Goal: Check status

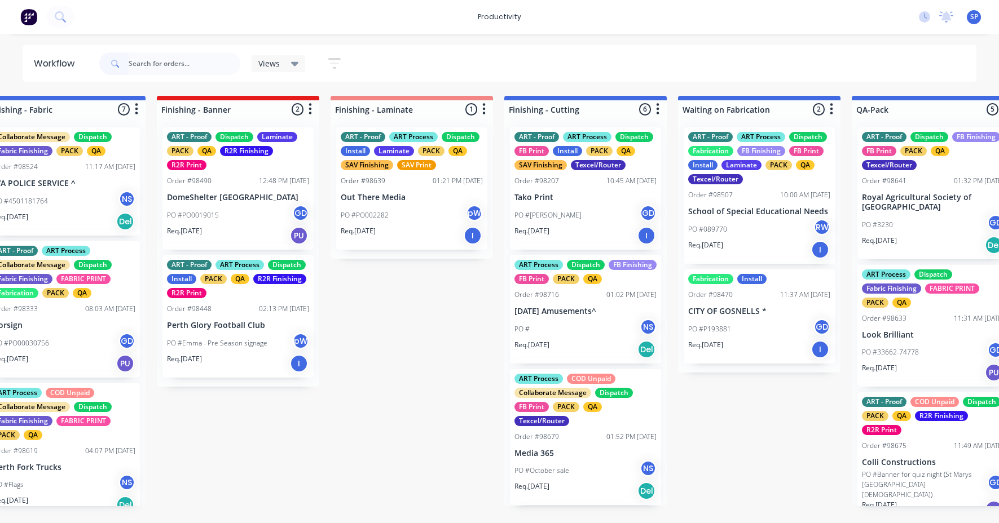
scroll to position [425, 0]
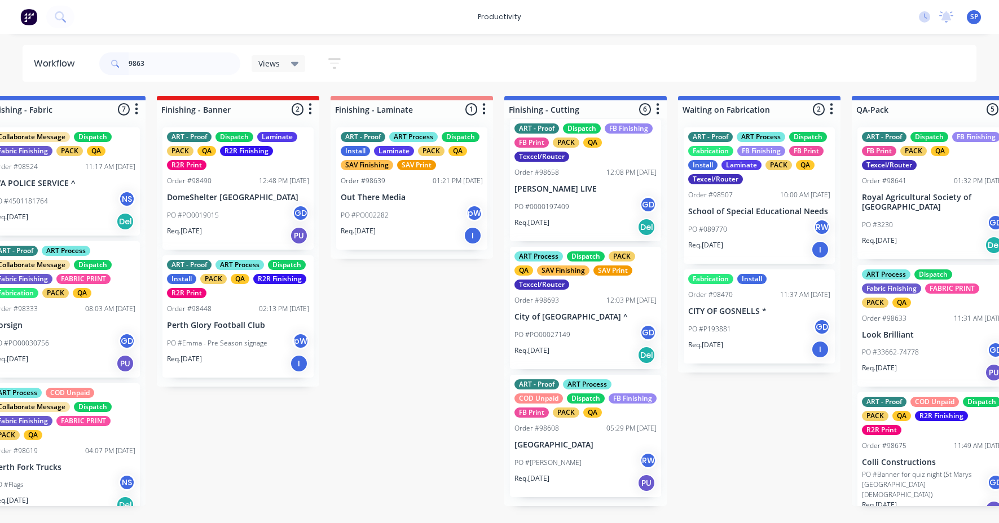
type input "98639"
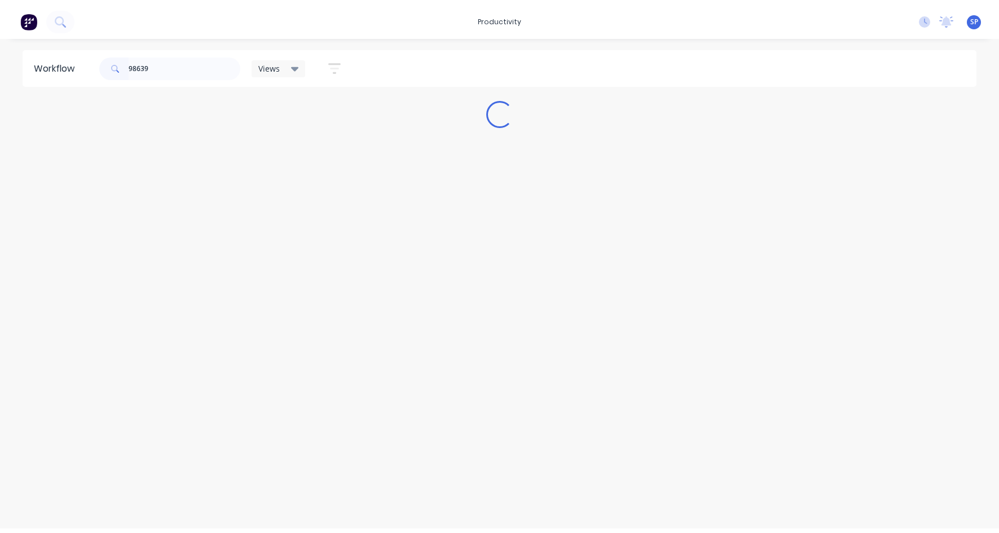
scroll to position [0, 0]
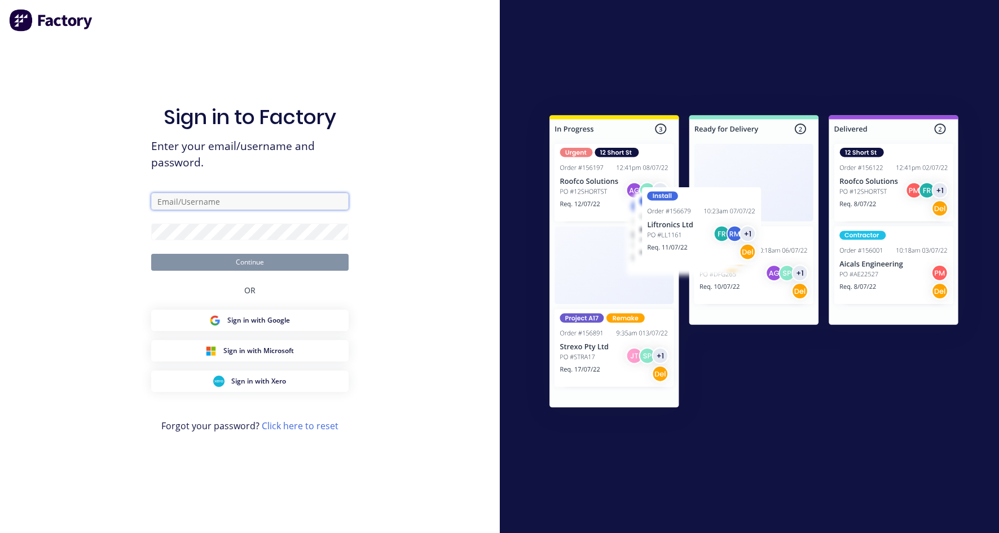
type input "[EMAIL_ADDRESS][DOMAIN_NAME]"
click at [231, 257] on button "Continue" at bounding box center [249, 262] width 197 height 17
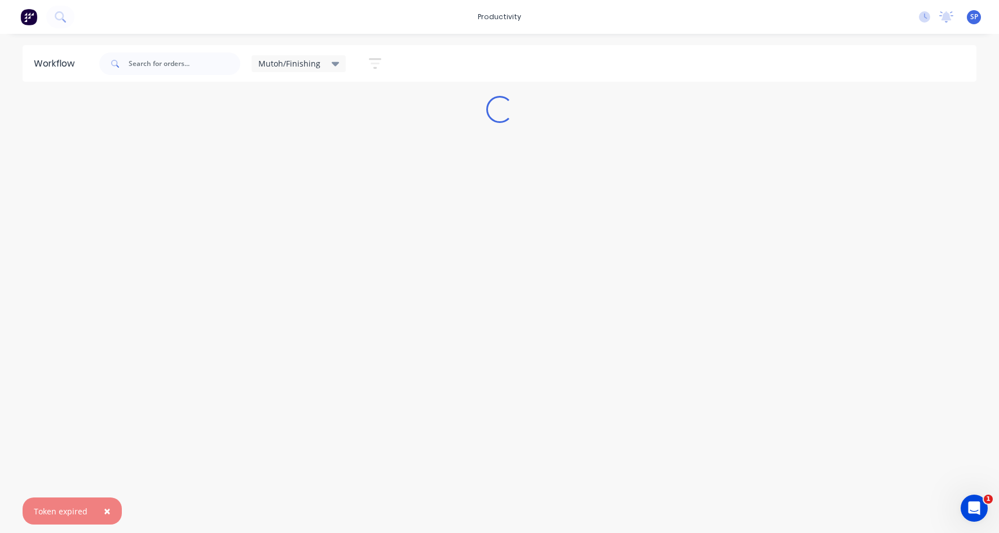
click at [332, 61] on icon at bounding box center [336, 64] width 8 height 12
click at [274, 145] on button "None" at bounding box center [320, 147] width 120 height 13
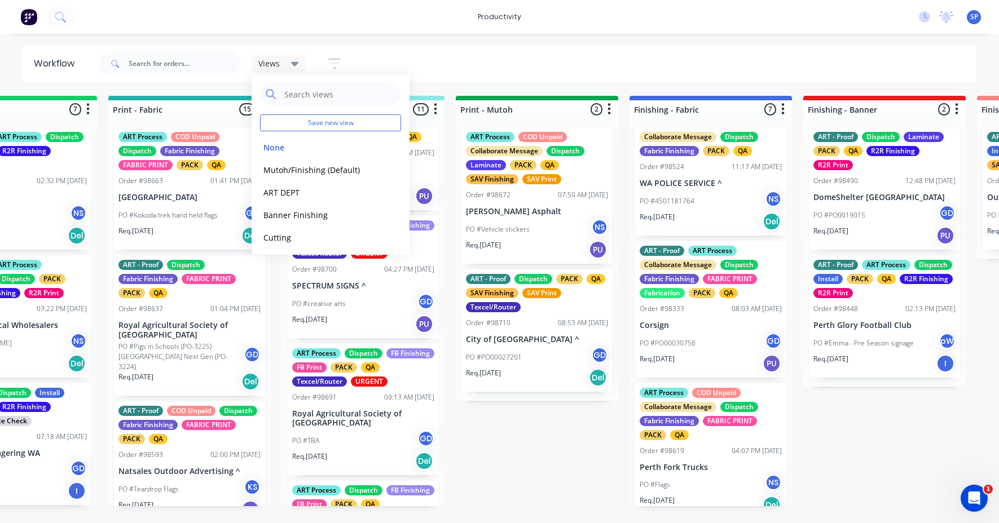
scroll to position [0, 1482]
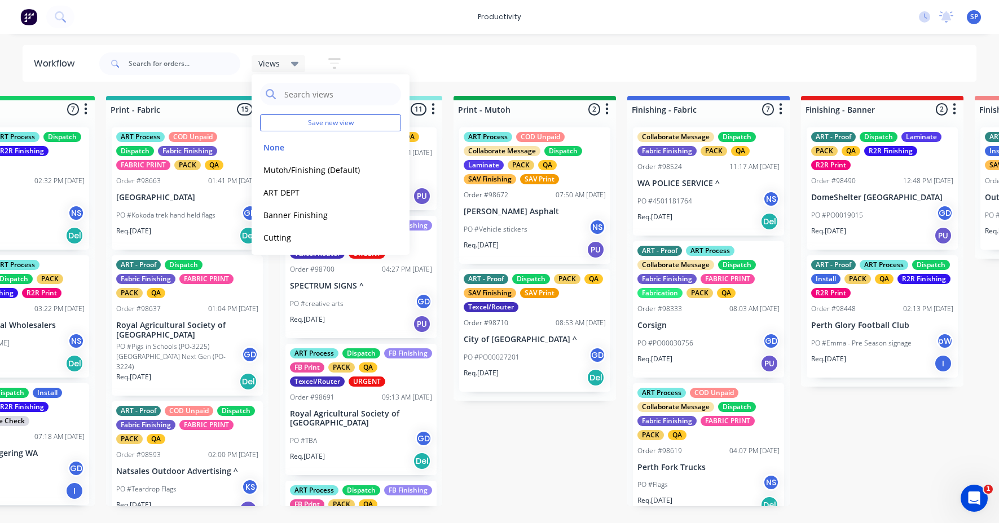
click at [497, 401] on div "Submitted 6 Sort By Created date Required date Order number Customer name Most …" at bounding box center [677, 301] width 4334 height 411
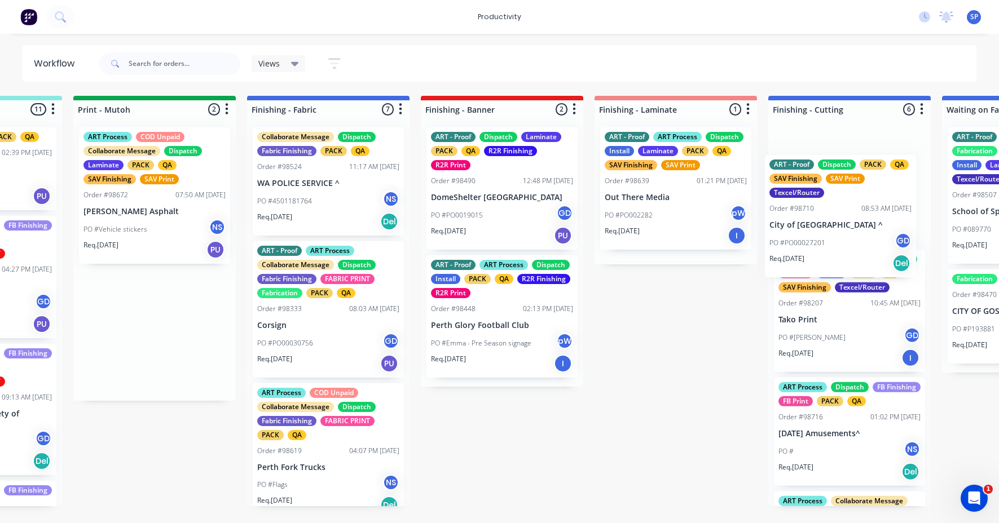
drag, startPoint x: 501, startPoint y: 345, endPoint x: 810, endPoint y: 230, distance: 329.3
click at [810, 230] on div "Submitted 6 Sort By Created date Required date Order number Customer name Most …" at bounding box center [297, 301] width 4334 height 411
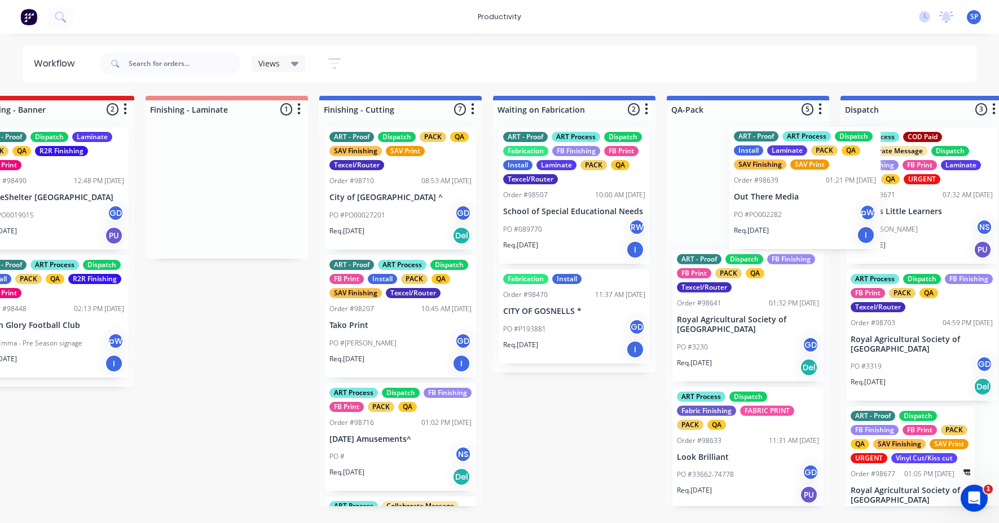
scroll to position [0, 2319]
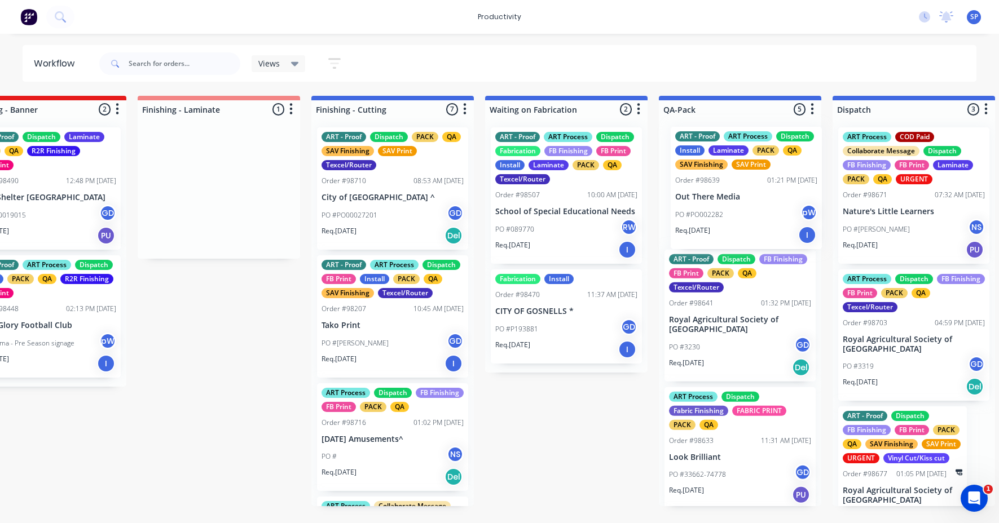
drag, startPoint x: 648, startPoint y: 214, endPoint x: 730, endPoint y: 215, distance: 81.8
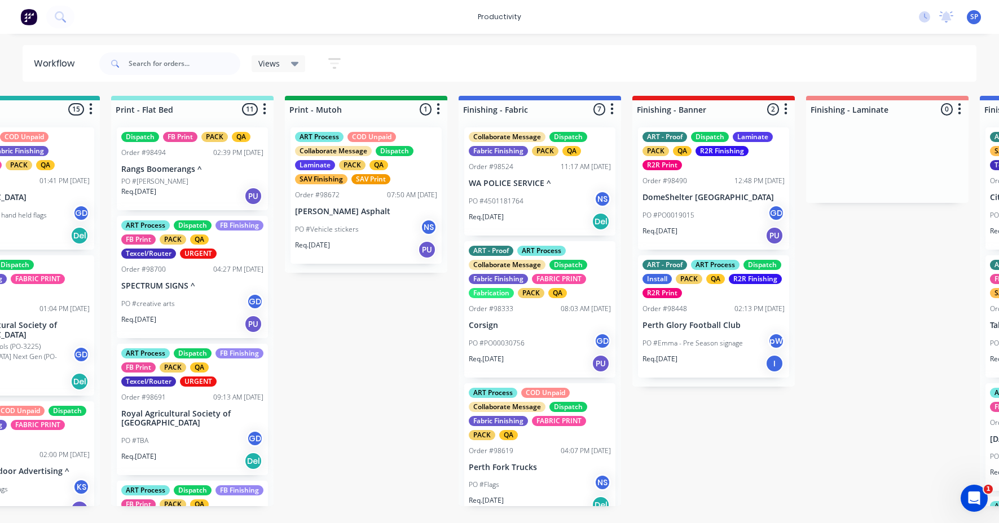
scroll to position [0, 1631]
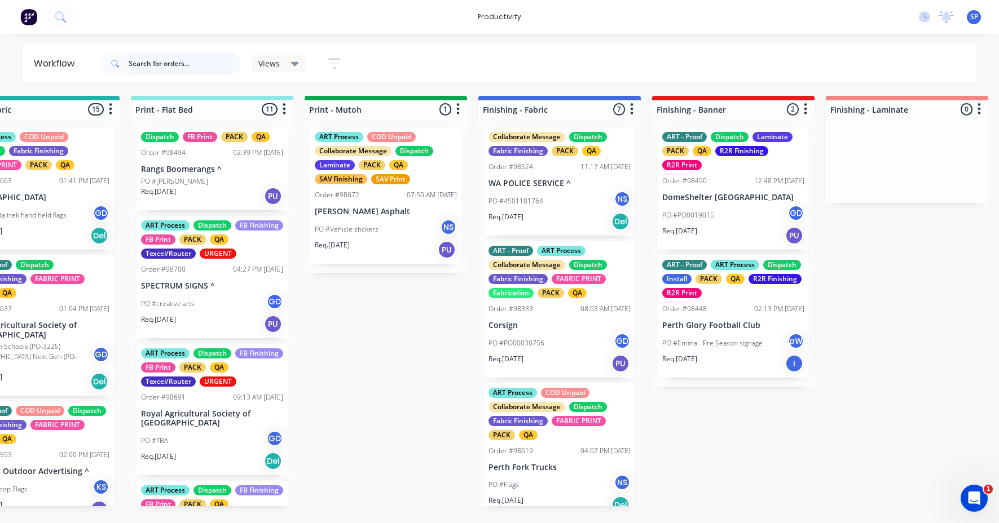
click at [162, 59] on input "text" at bounding box center [185, 63] width 112 height 23
type input "98733"
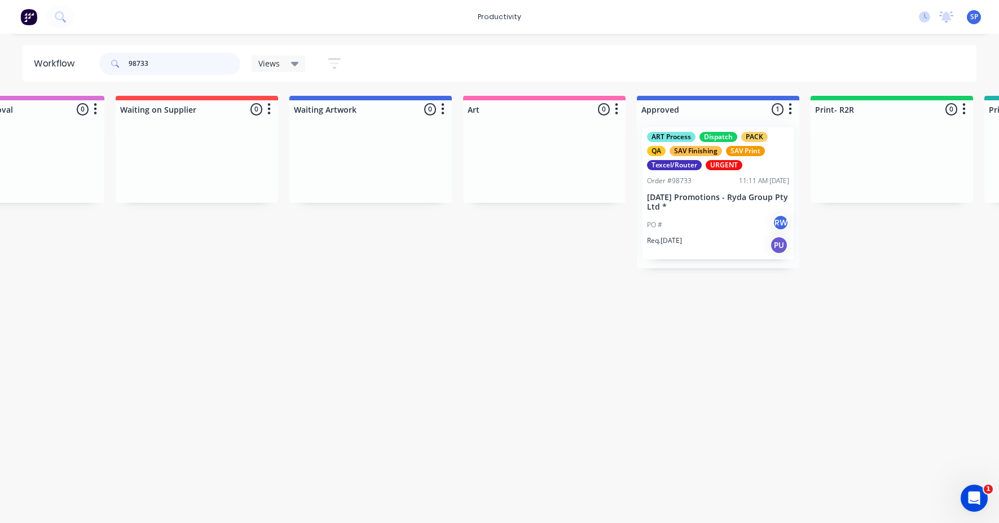
scroll to position [0, 606]
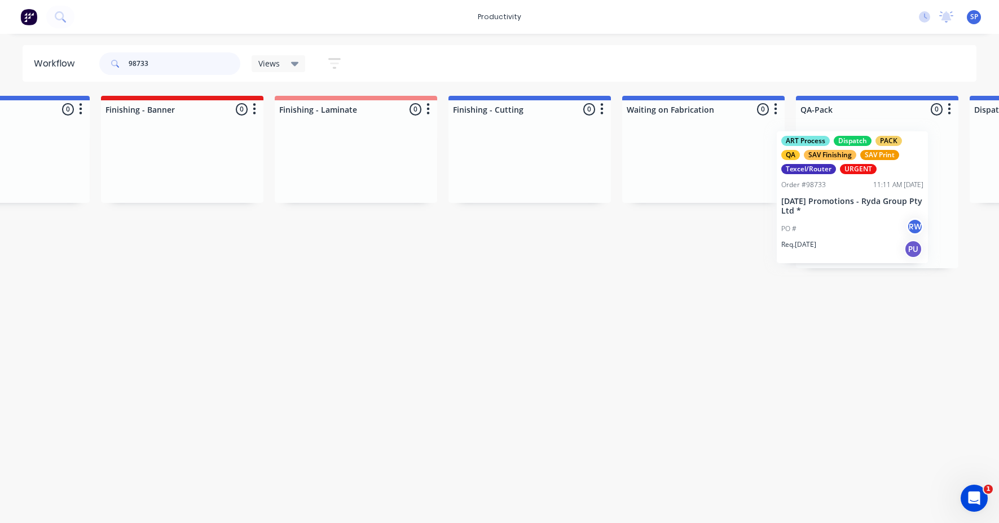
drag, startPoint x: 699, startPoint y: 218, endPoint x: 843, endPoint y: 222, distance: 143.9
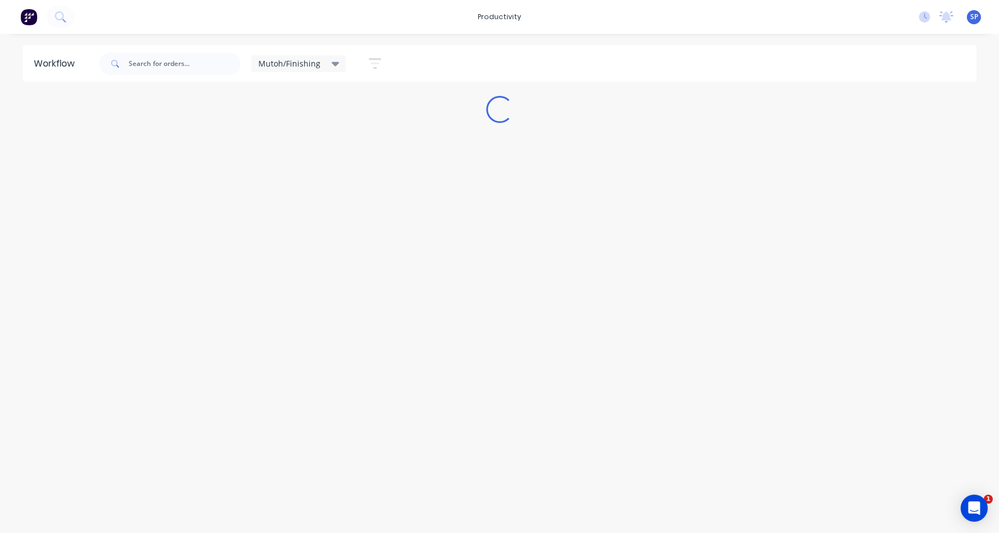
click at [333, 67] on icon at bounding box center [336, 64] width 8 height 12
drag, startPoint x: 277, startPoint y: 148, endPoint x: 280, endPoint y: 154, distance: 7.1
click at [276, 148] on button "None" at bounding box center [320, 147] width 120 height 13
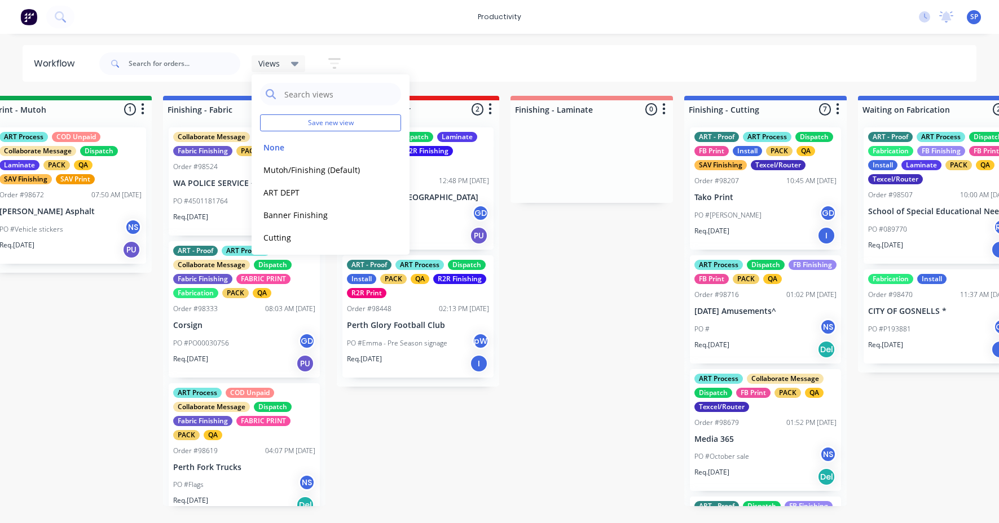
click at [746, 340] on div "PO # NS" at bounding box center [765, 329] width 142 height 21
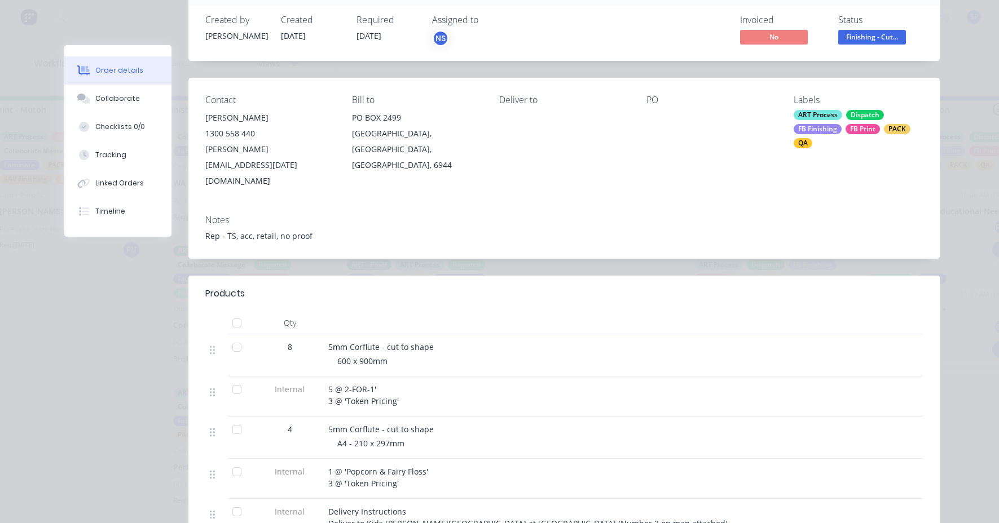
scroll to position [169, 0]
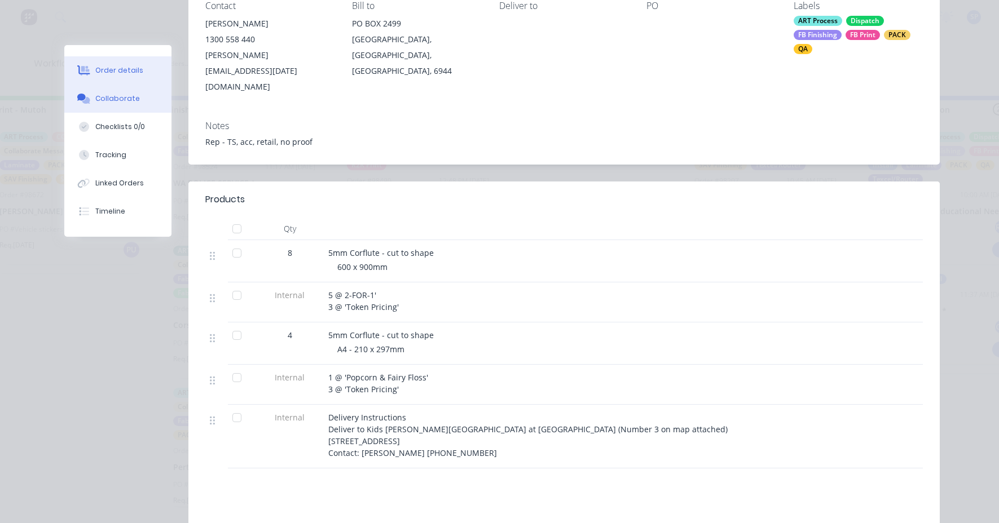
click at [105, 105] on button "Collaborate" at bounding box center [117, 99] width 107 height 28
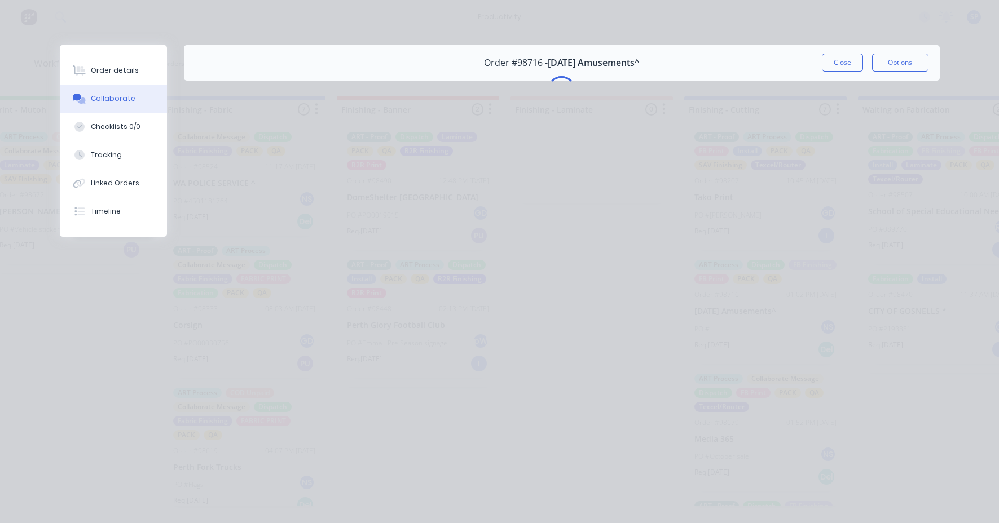
scroll to position [0, 0]
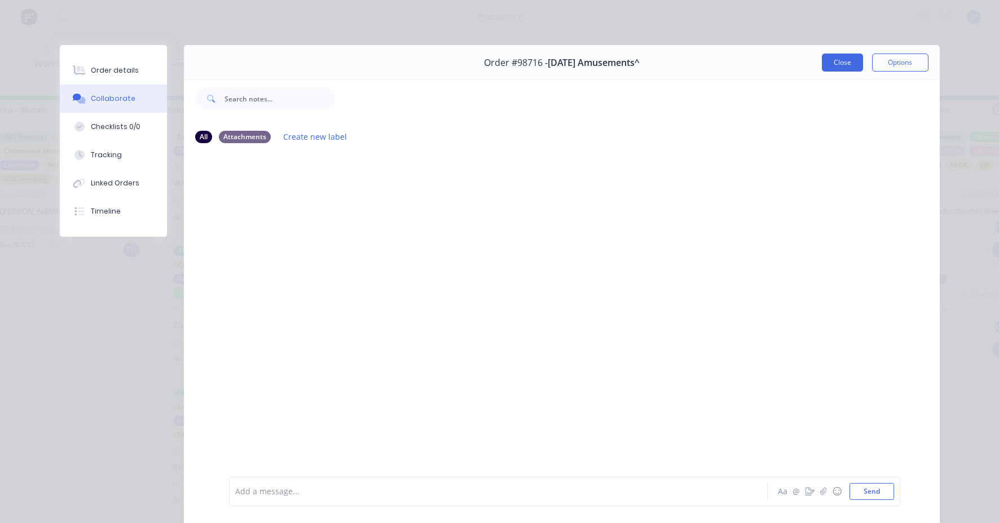
click at [837, 61] on button "Close" at bounding box center [842, 63] width 41 height 18
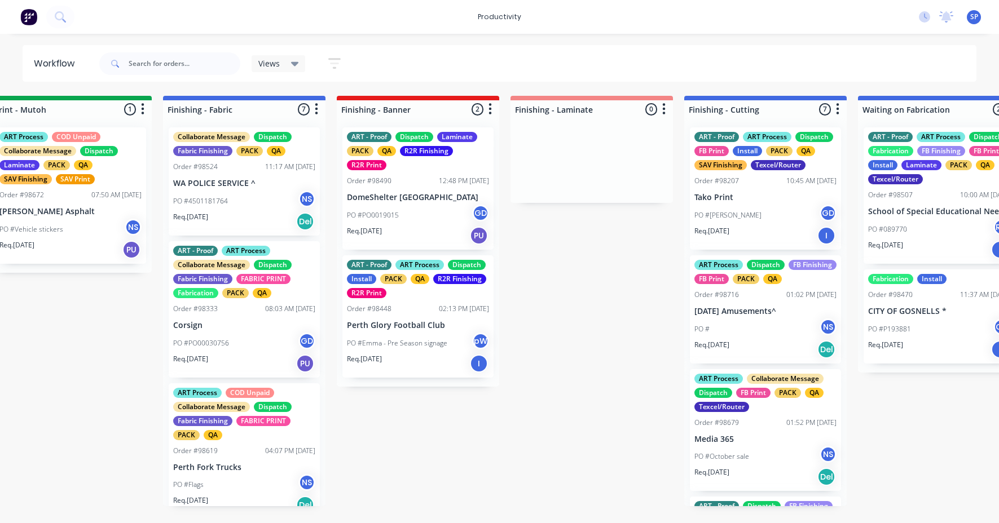
click at [748, 340] on div "PO # NS" at bounding box center [765, 329] width 142 height 21
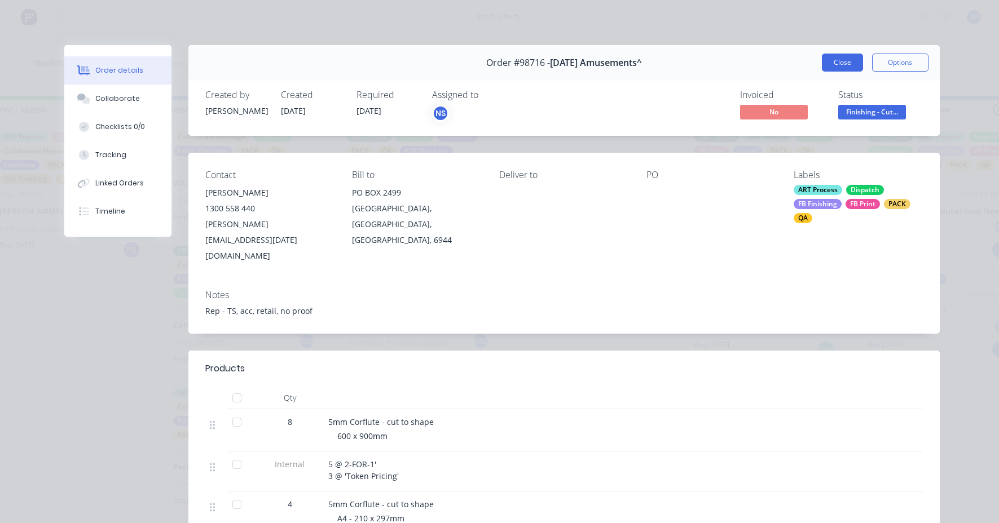
click at [834, 64] on button "Close" at bounding box center [842, 63] width 41 height 18
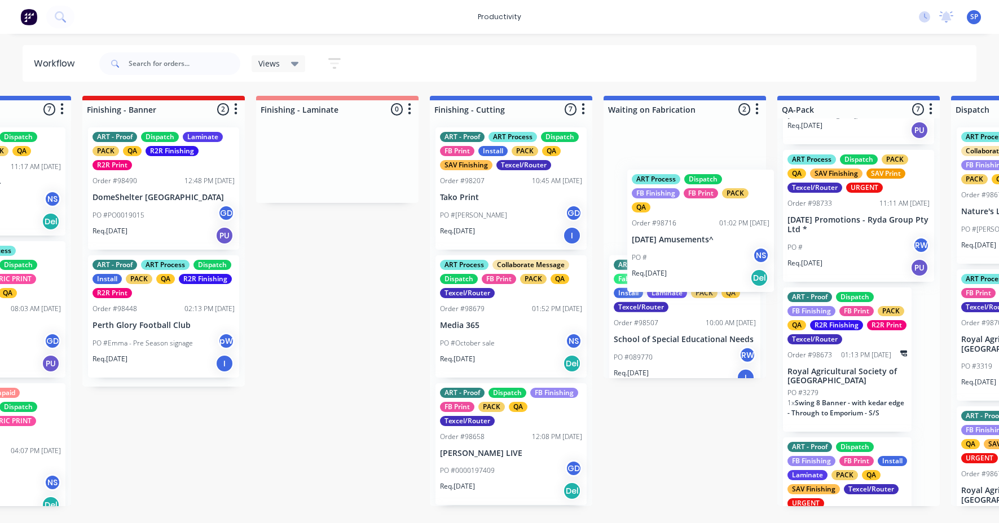
scroll to position [0, 2253]
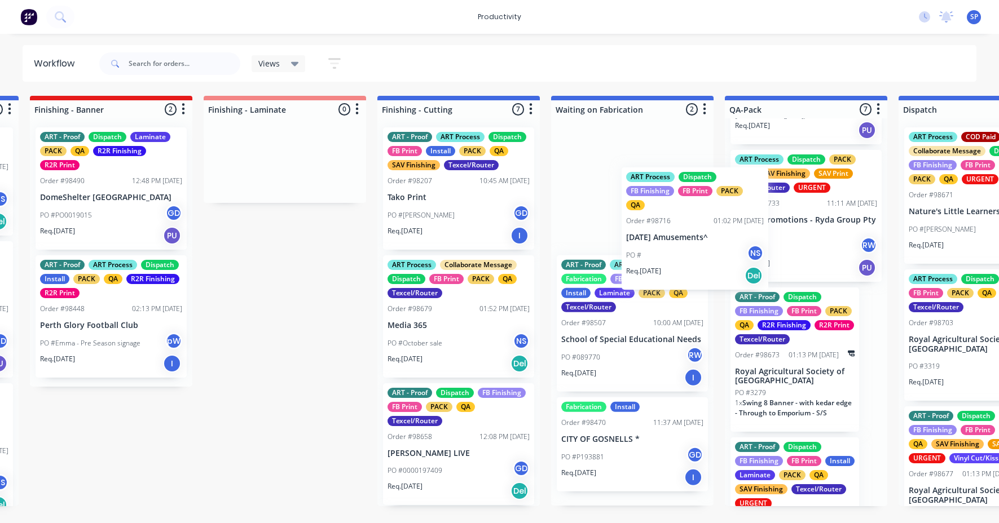
drag, startPoint x: 742, startPoint y: 349, endPoint x: 683, endPoint y: 227, distance: 134.9
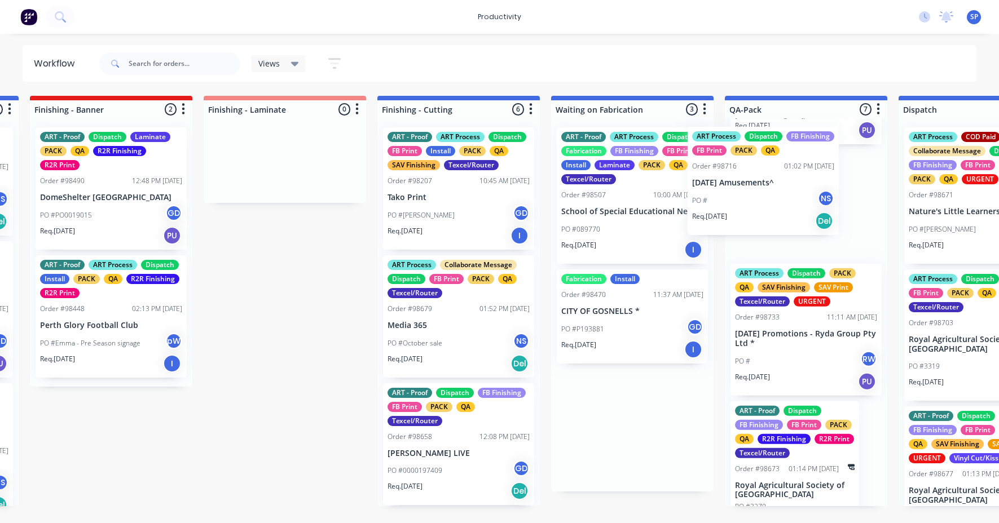
scroll to position [494, 0]
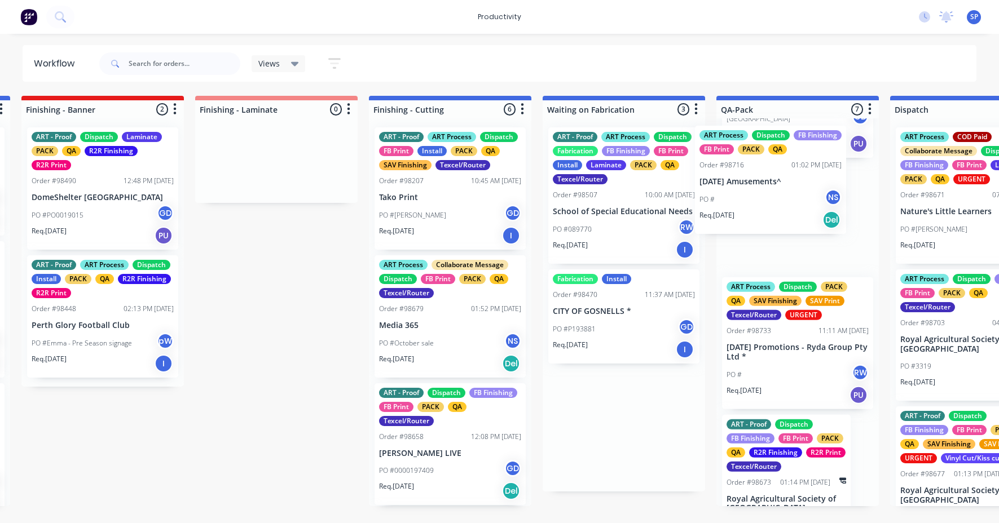
drag, startPoint x: 615, startPoint y: 200, endPoint x: 757, endPoint y: 198, distance: 142.7
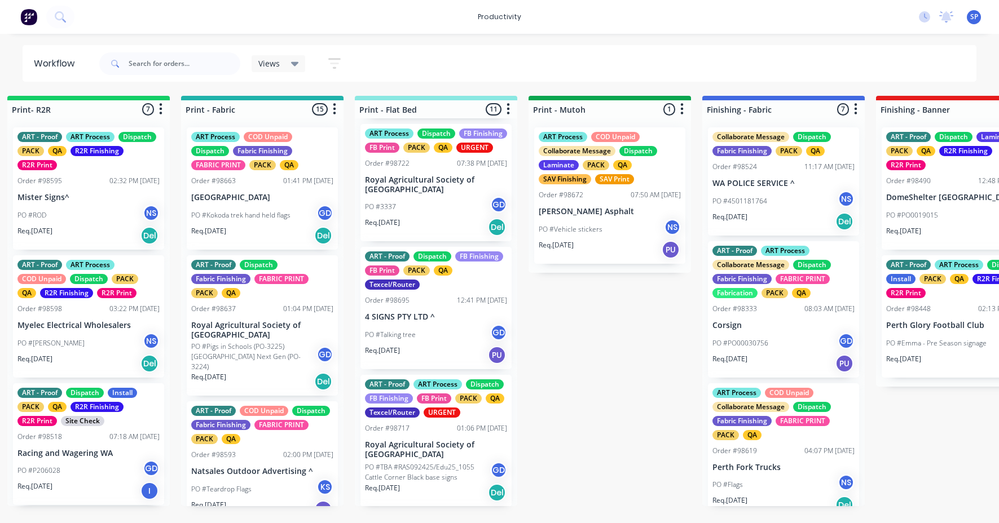
scroll to position [526, 0]
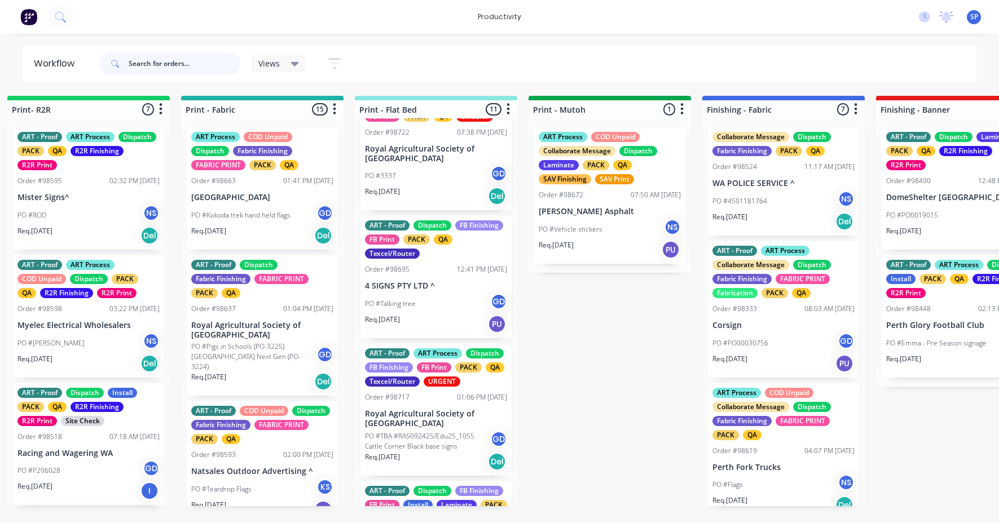
click at [173, 67] on input "text" at bounding box center [185, 63] width 112 height 23
type input "98693"
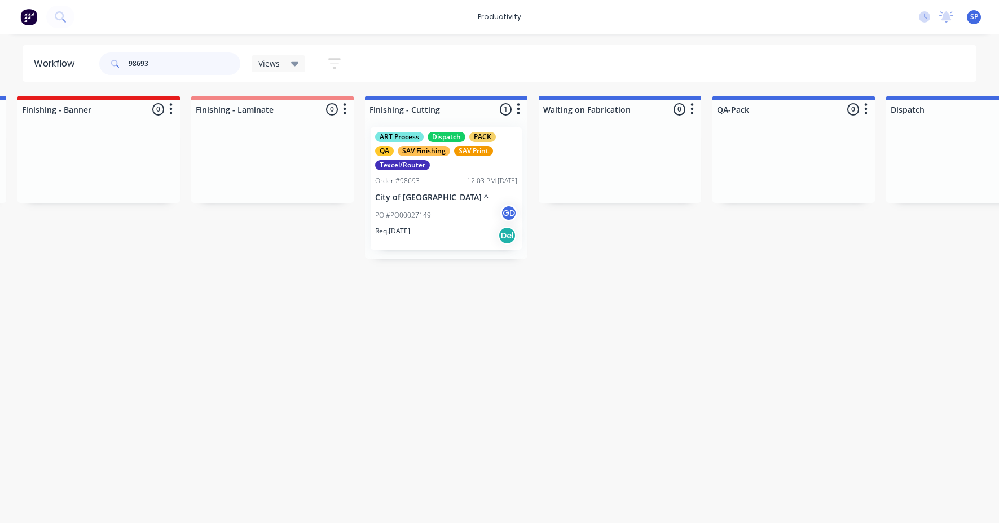
scroll to position [0, 2290]
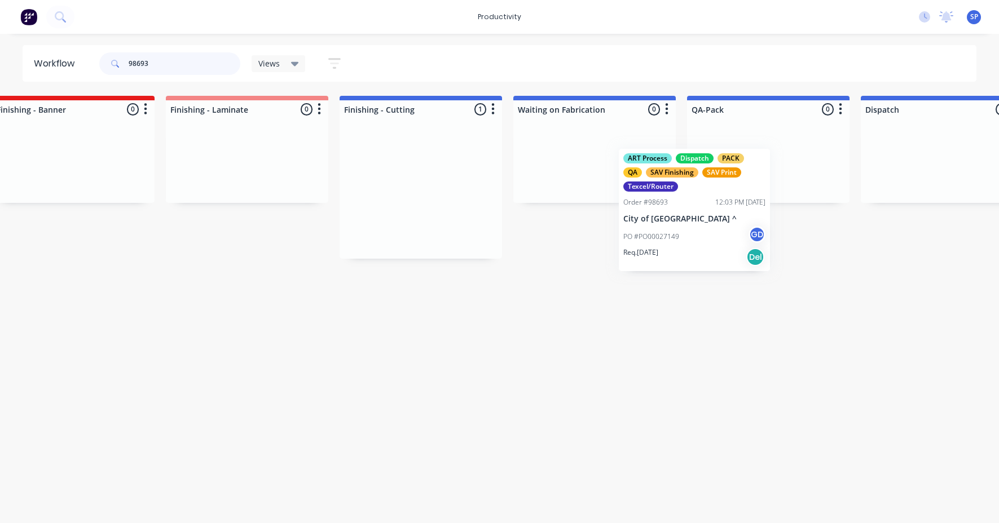
drag, startPoint x: 386, startPoint y: 201, endPoint x: 737, endPoint y: 189, distance: 350.5
